Goal: Download file/media

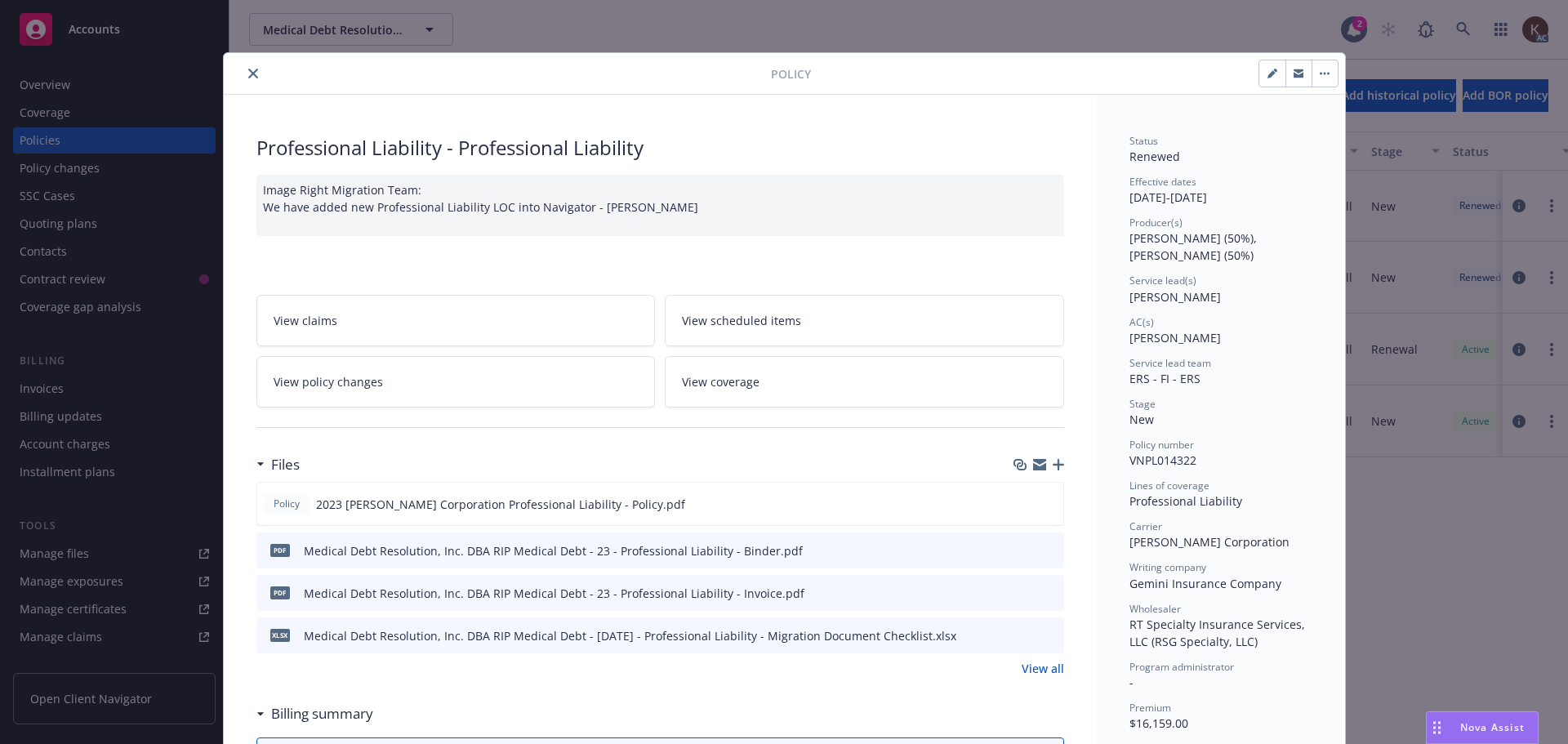
click at [248, 78] on icon "close" at bounding box center [253, 73] width 10 height 10
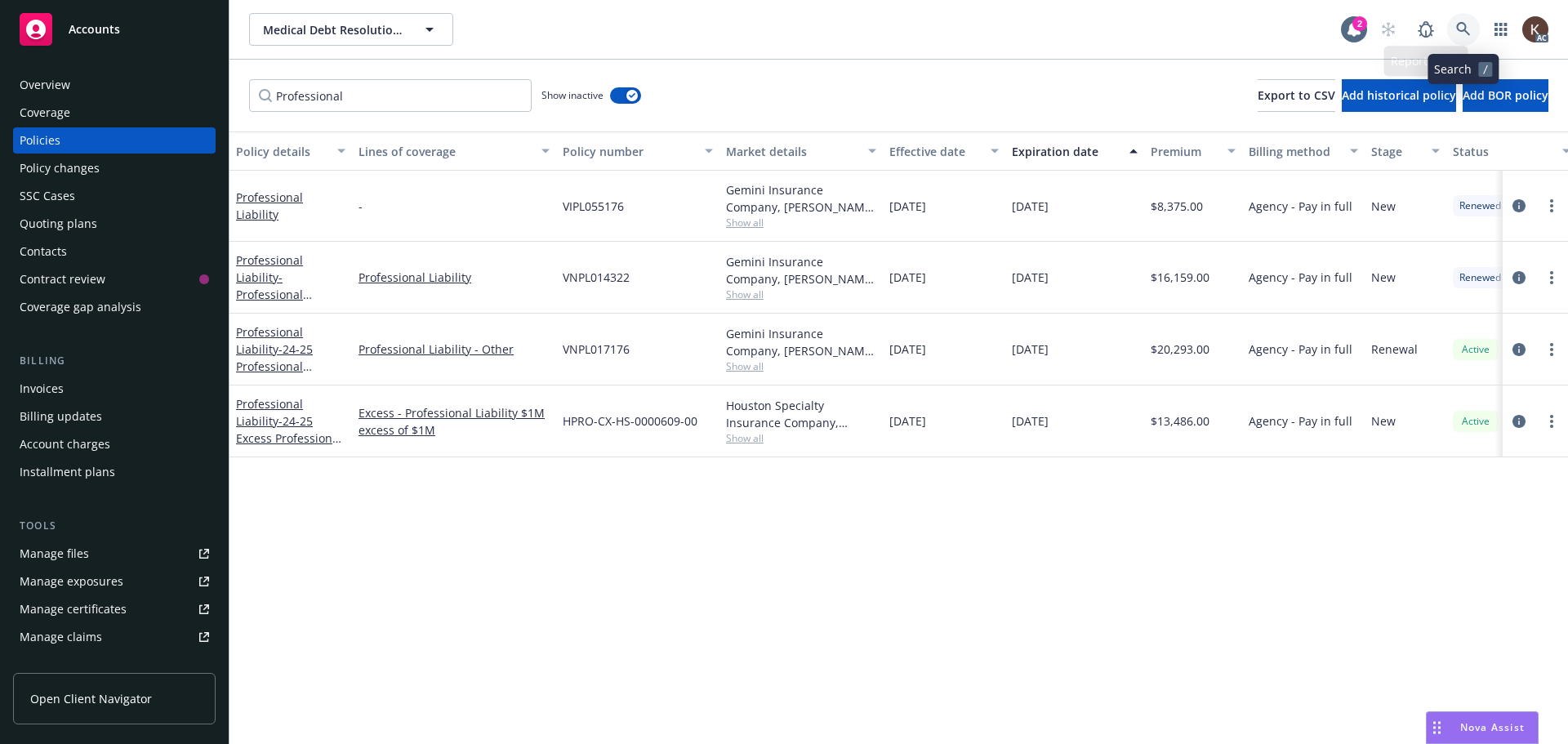
click at [1457, 36] on icon at bounding box center [1463, 29] width 15 height 15
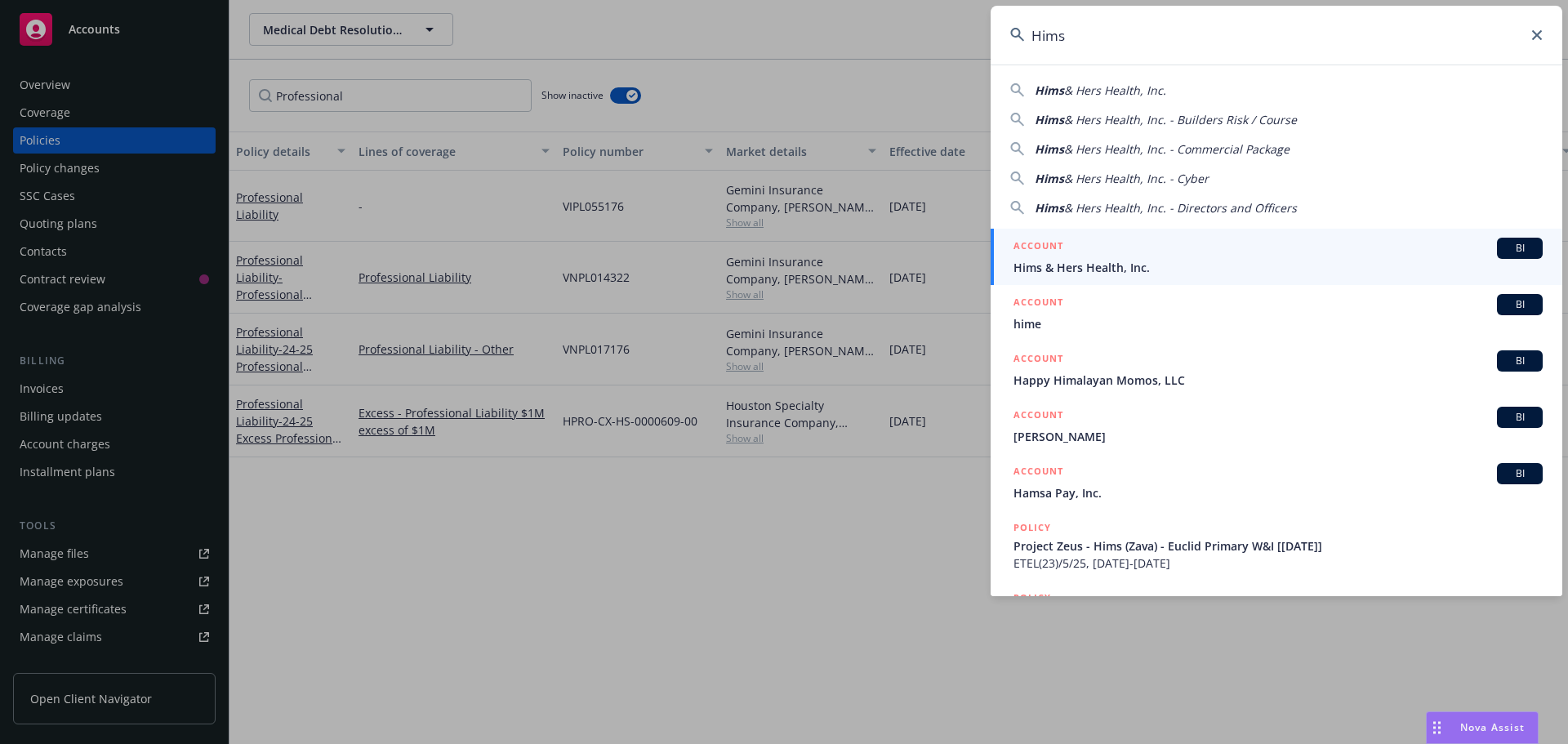
type input "Hims"
click at [1090, 251] on div "ACCOUNT BI" at bounding box center [1278, 249] width 529 height 22
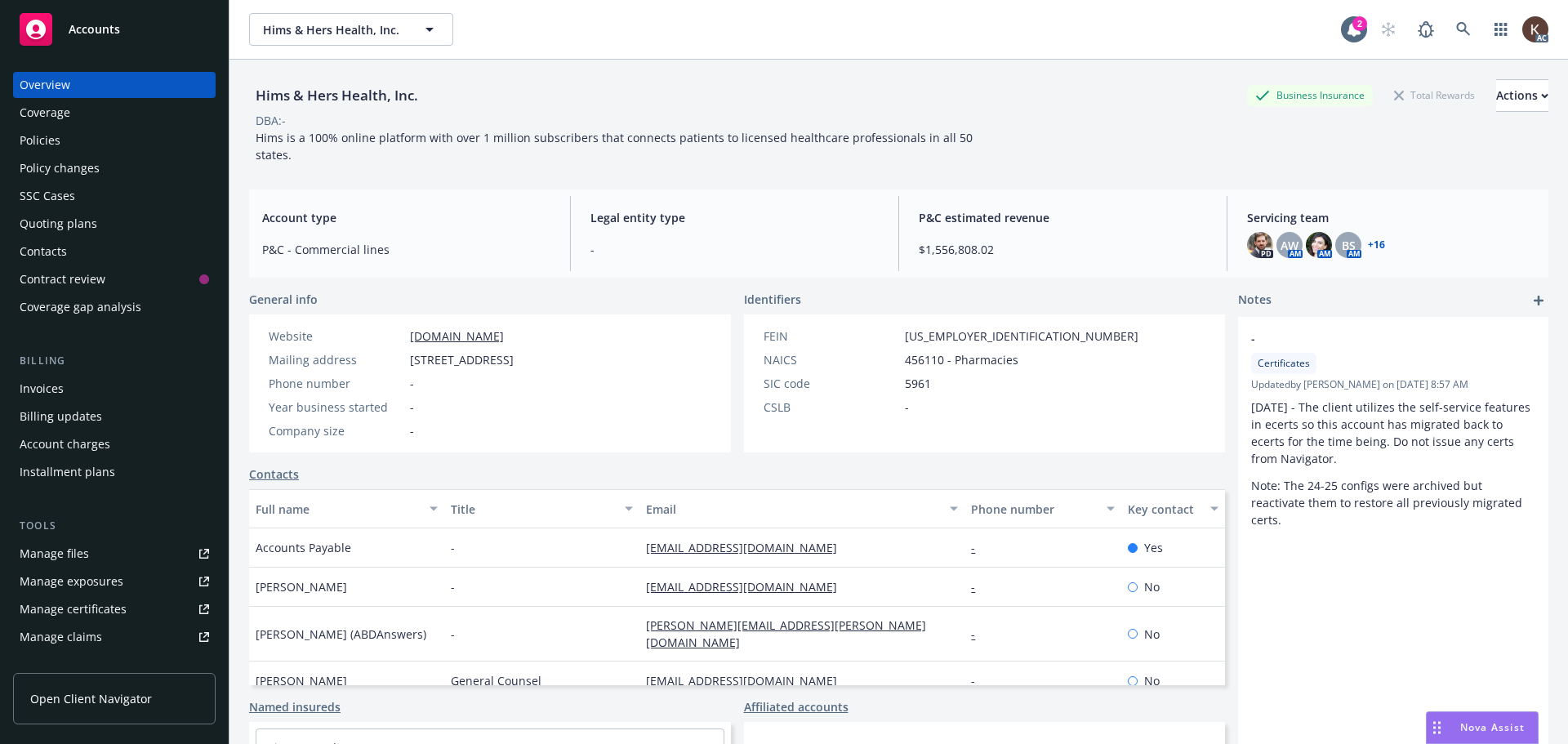
click at [126, 151] on div "Policies" at bounding box center [115, 140] width 190 height 26
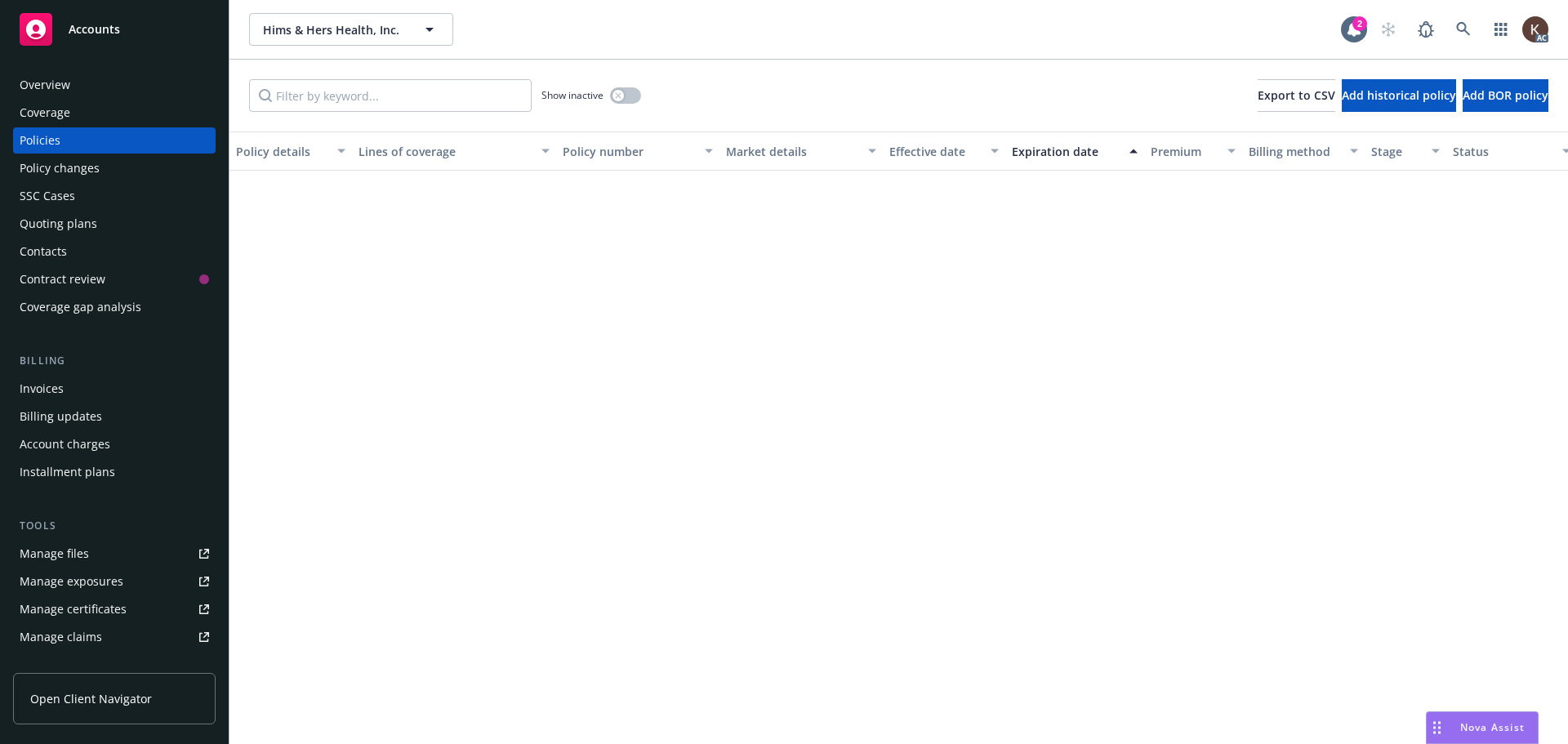
scroll to position [817, 0]
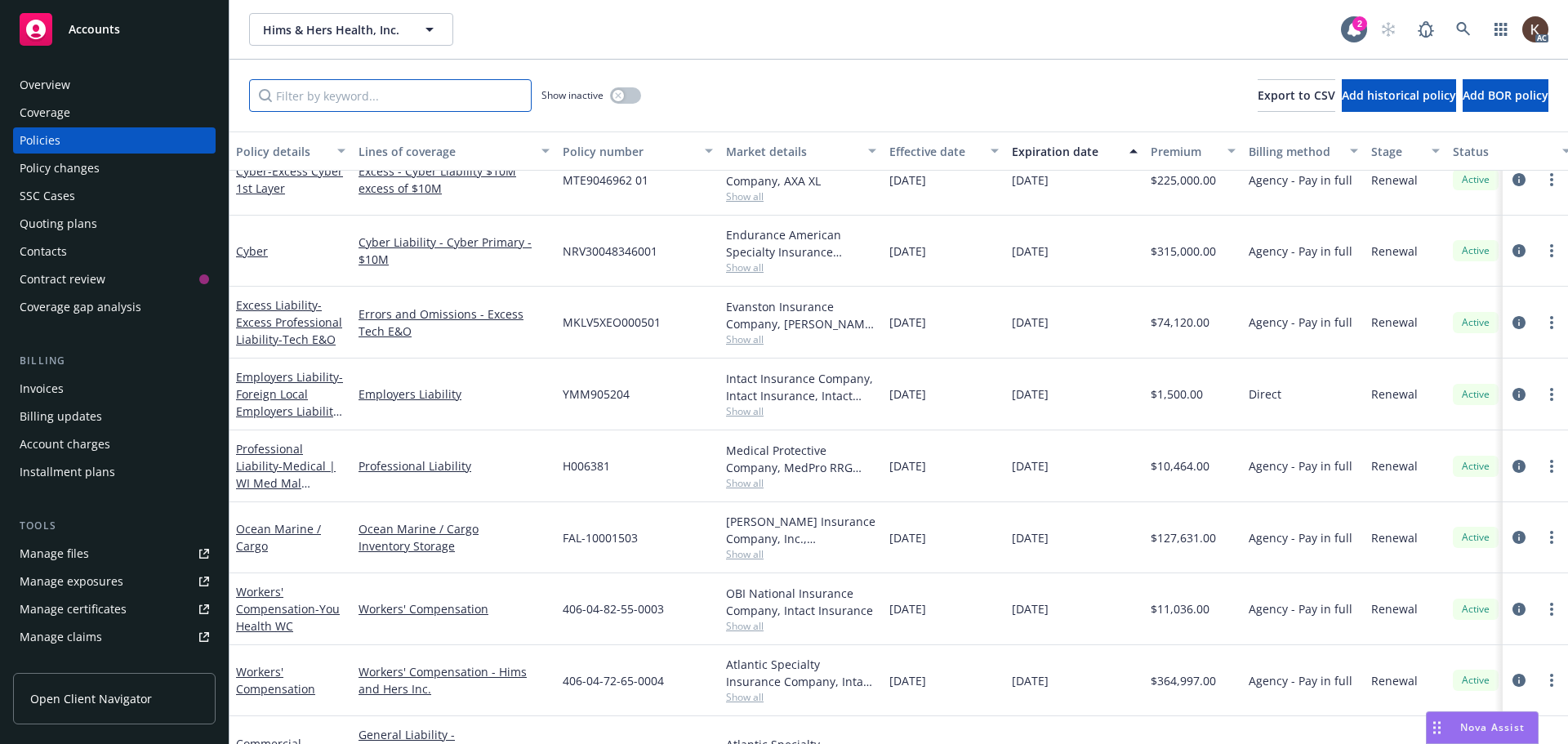
drag, startPoint x: 304, startPoint y: 89, endPoint x: 352, endPoint y: 98, distance: 48.8
click at [304, 89] on input "Filter by keyword..." at bounding box center [390, 95] width 282 height 33
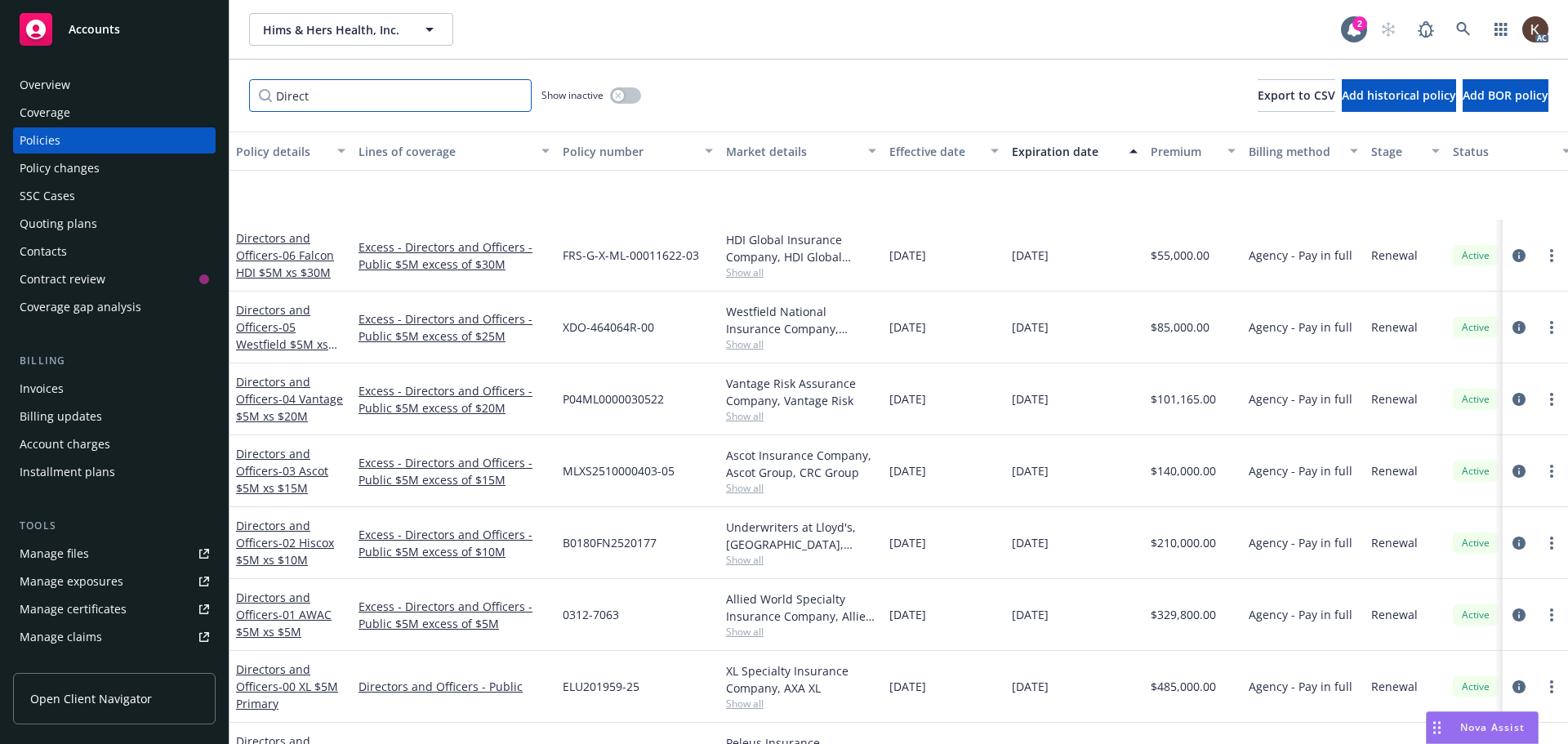
scroll to position [735, 0]
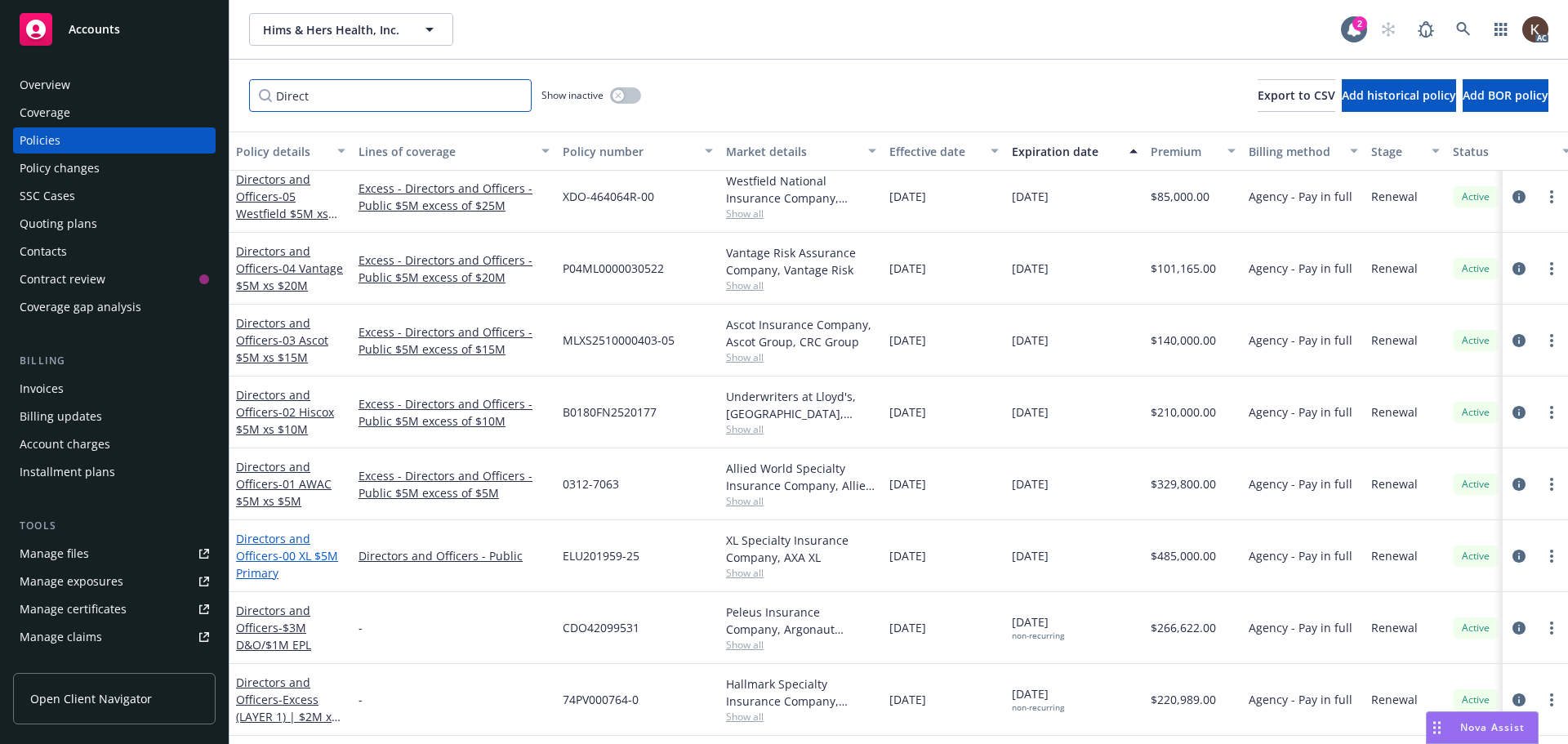
type input "Direct"
click at [290, 553] on span "- 00 XL $5M Primary" at bounding box center [286, 564] width 102 height 33
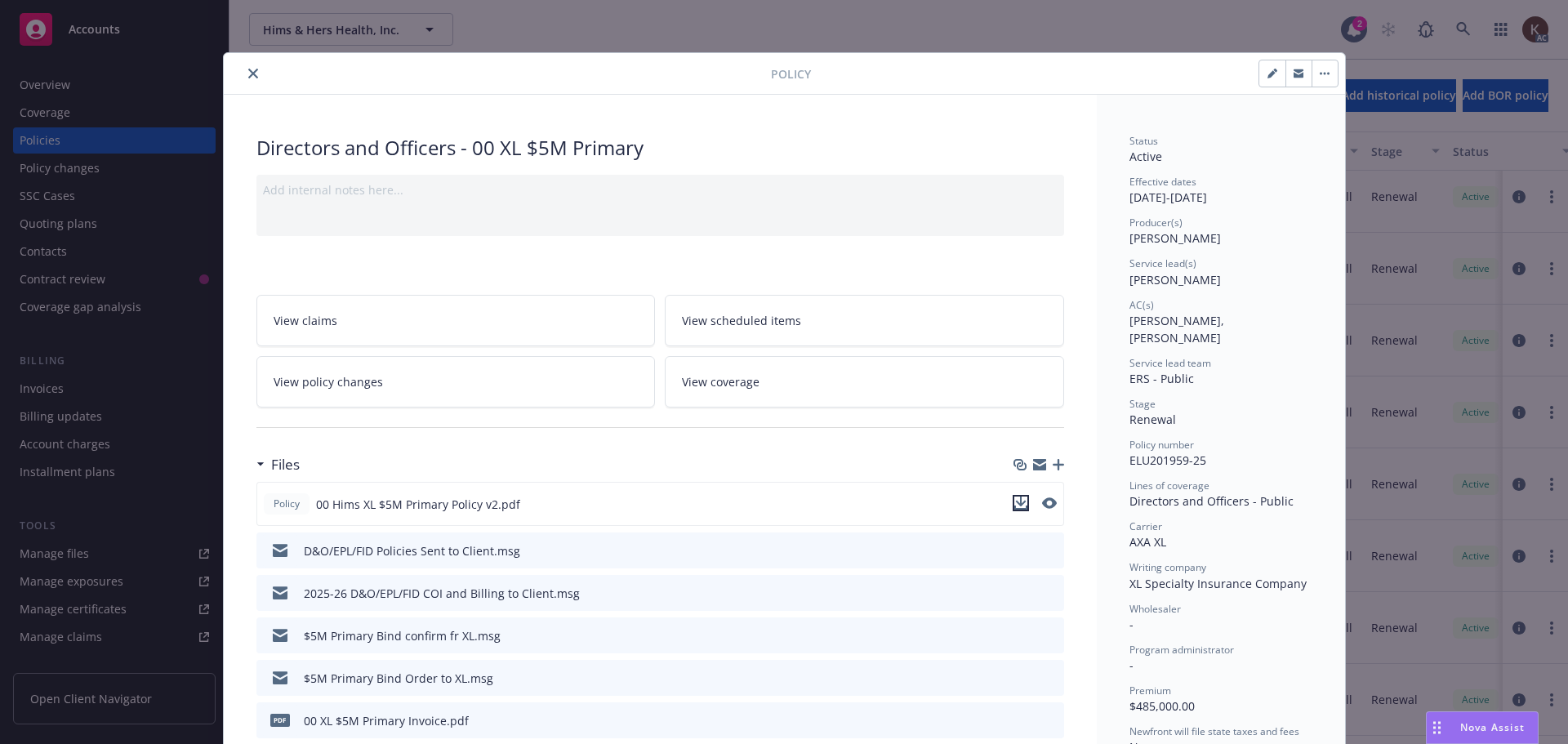
click at [1015, 503] on icon "download file" at bounding box center [1020, 502] width 11 height 10
